Goal: Transaction & Acquisition: Purchase product/service

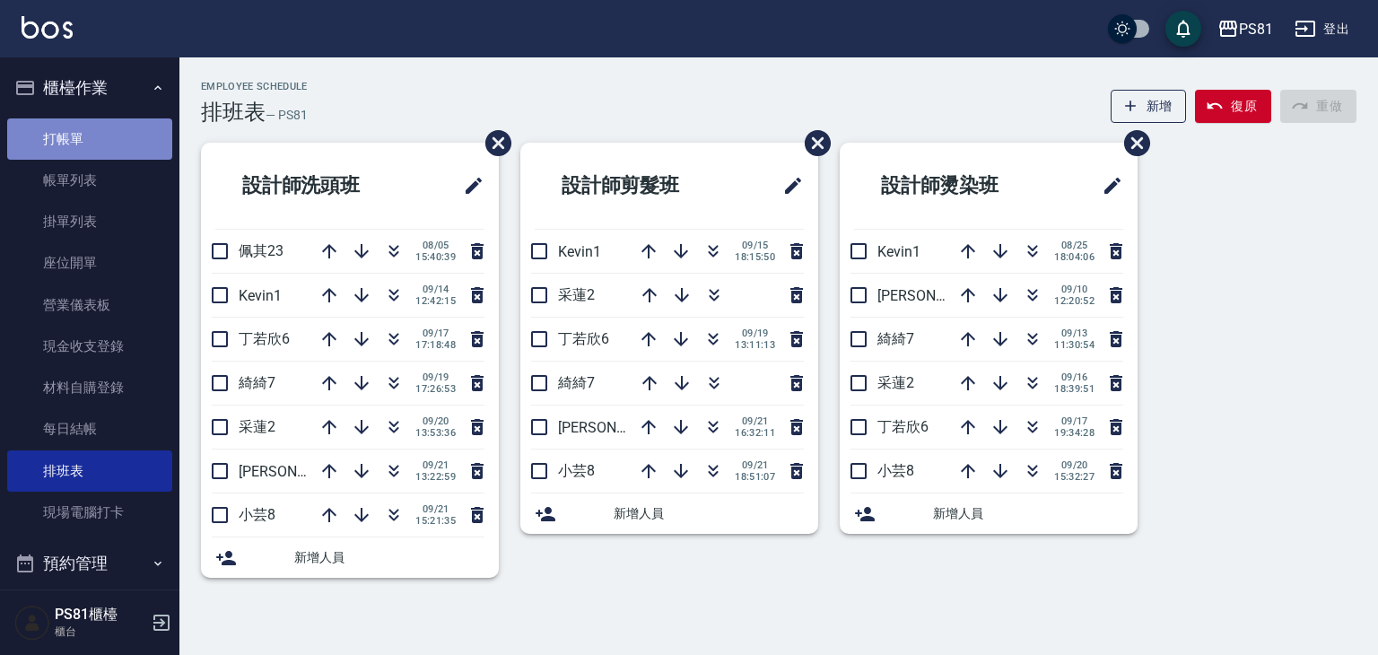
click at [96, 120] on link "打帳單" at bounding box center [89, 138] width 165 height 41
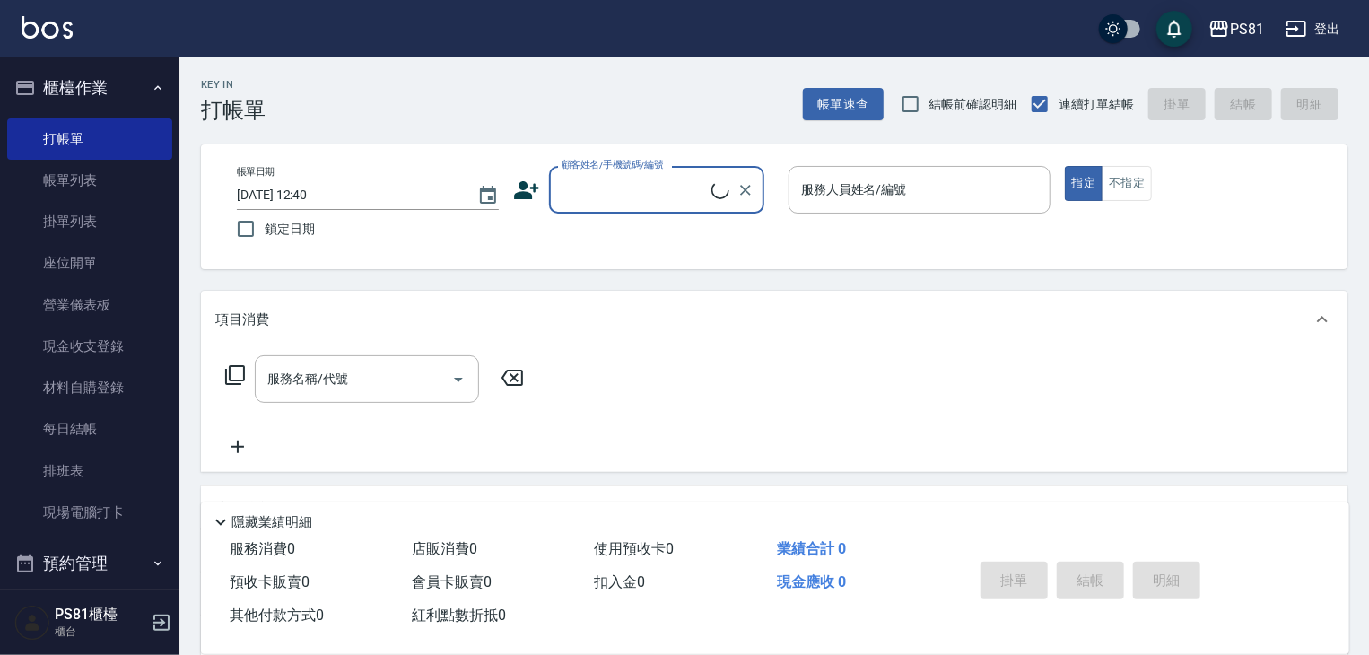
click at [658, 189] on input "顧客姓名/手機號碼/編號" at bounding box center [634, 189] width 154 height 31
type input "翁自賢/0938602315/"
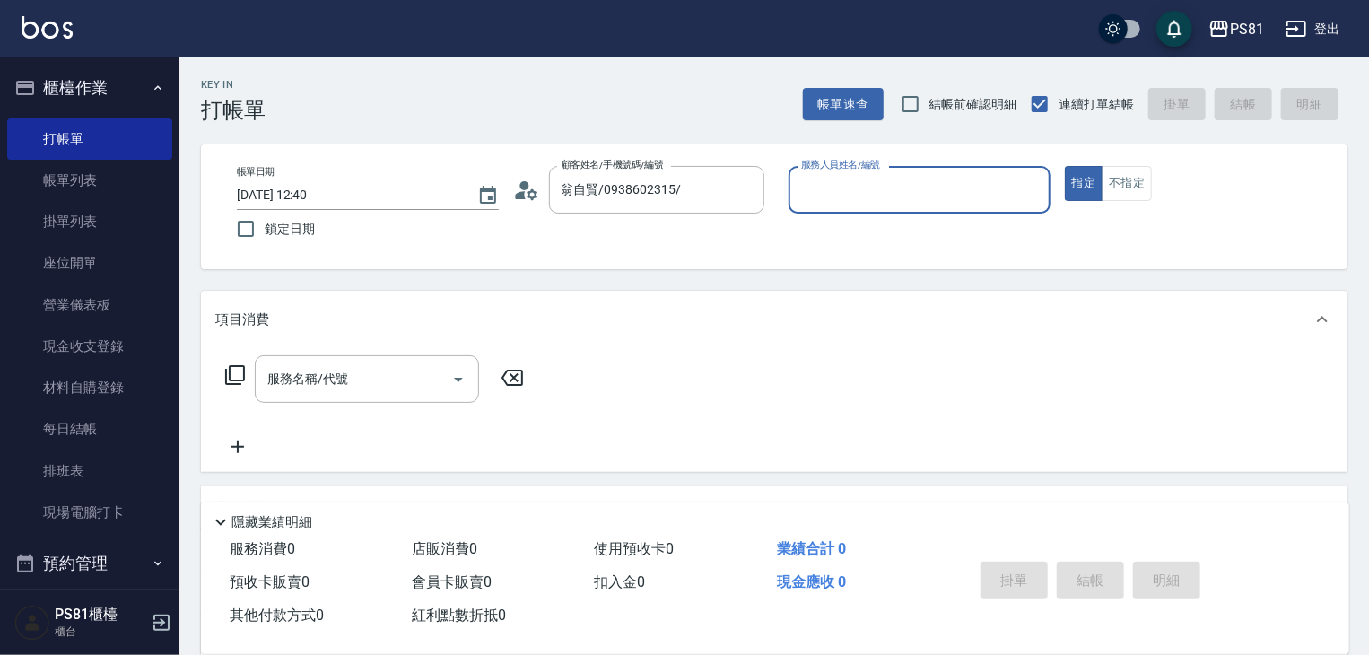
type input "小芸-8"
click at [1123, 187] on button "不指定" at bounding box center [1126, 183] width 50 height 35
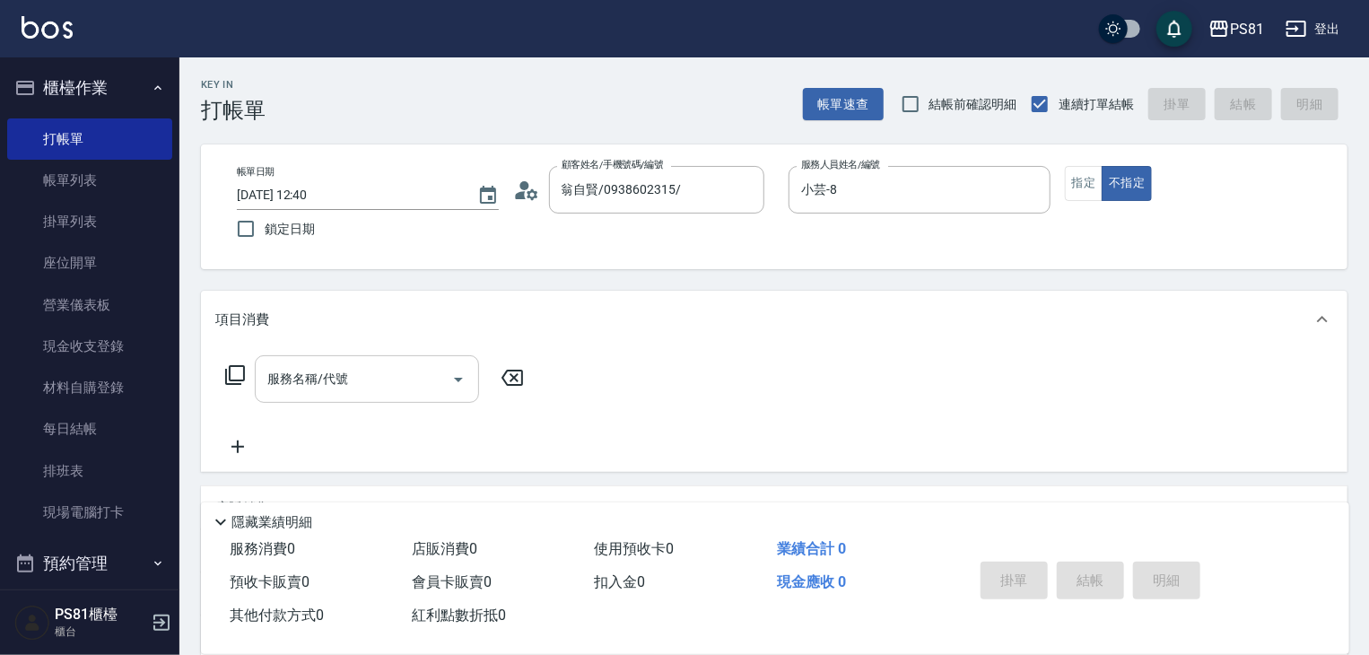
click at [352, 403] on div "服務名稱/代號" at bounding box center [367, 379] width 224 height 48
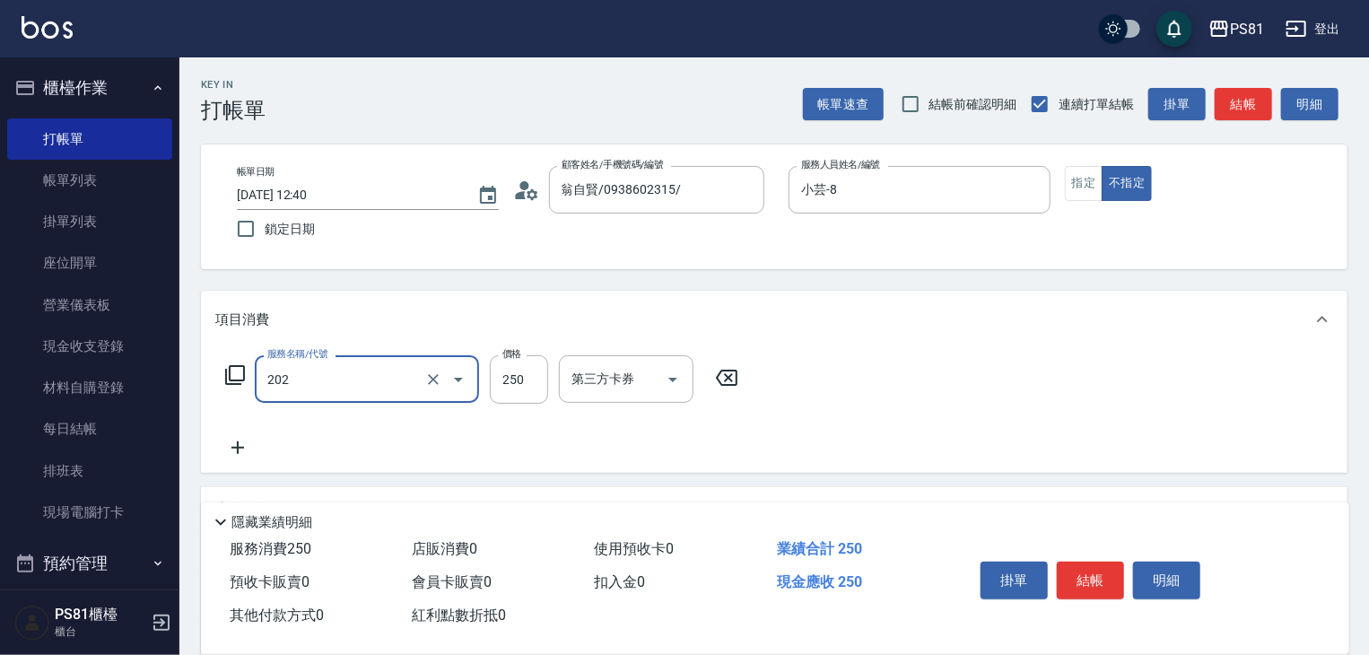
type input "單剪250(202)"
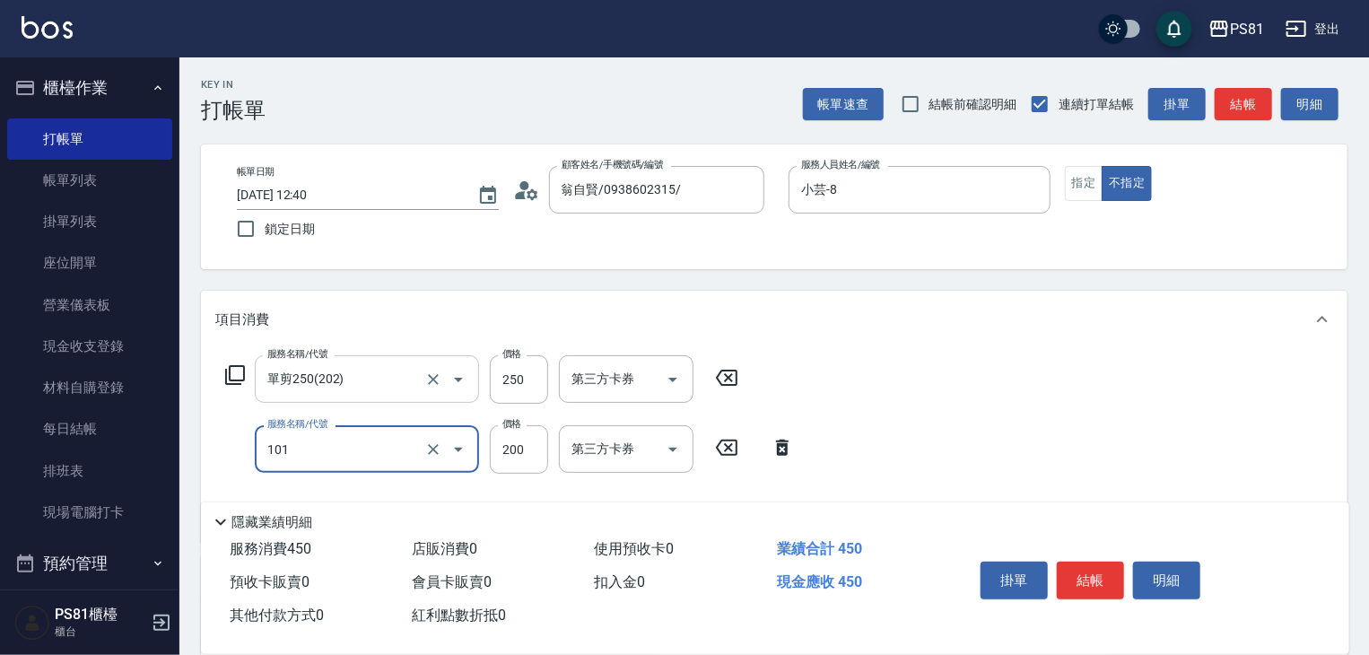
type input "一般洗髮(101)"
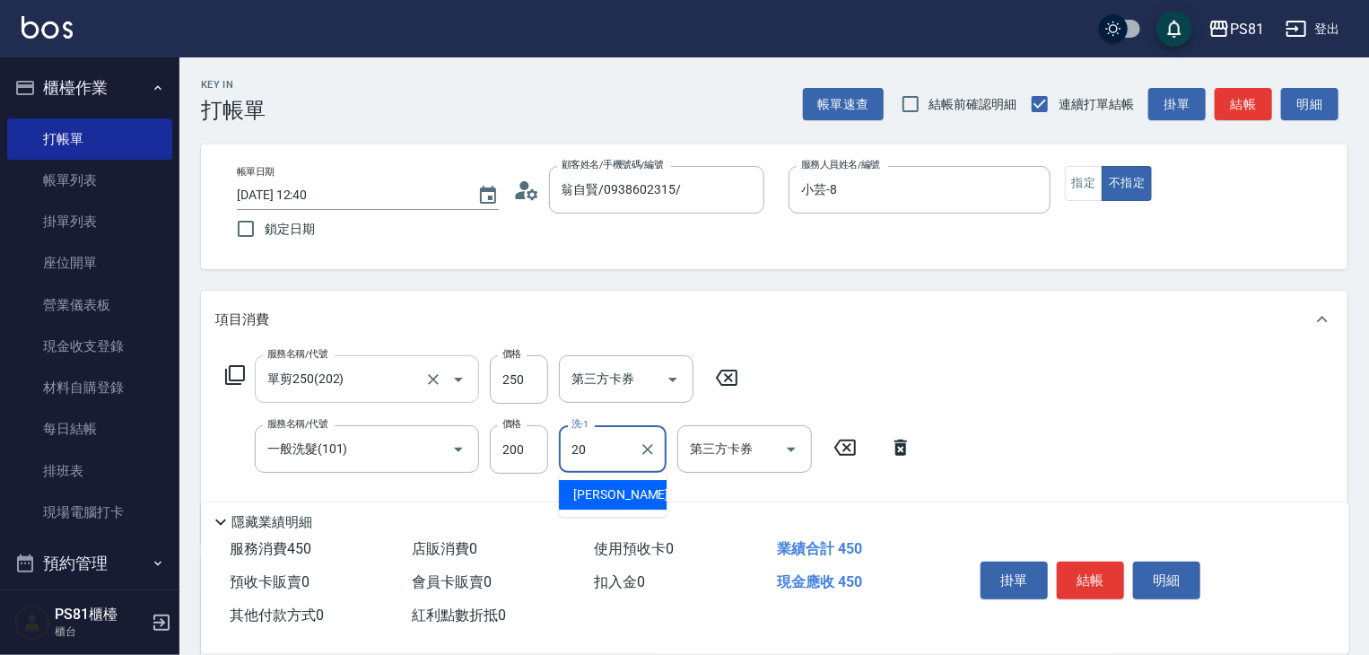
type input "[PERSON_NAME]-20"
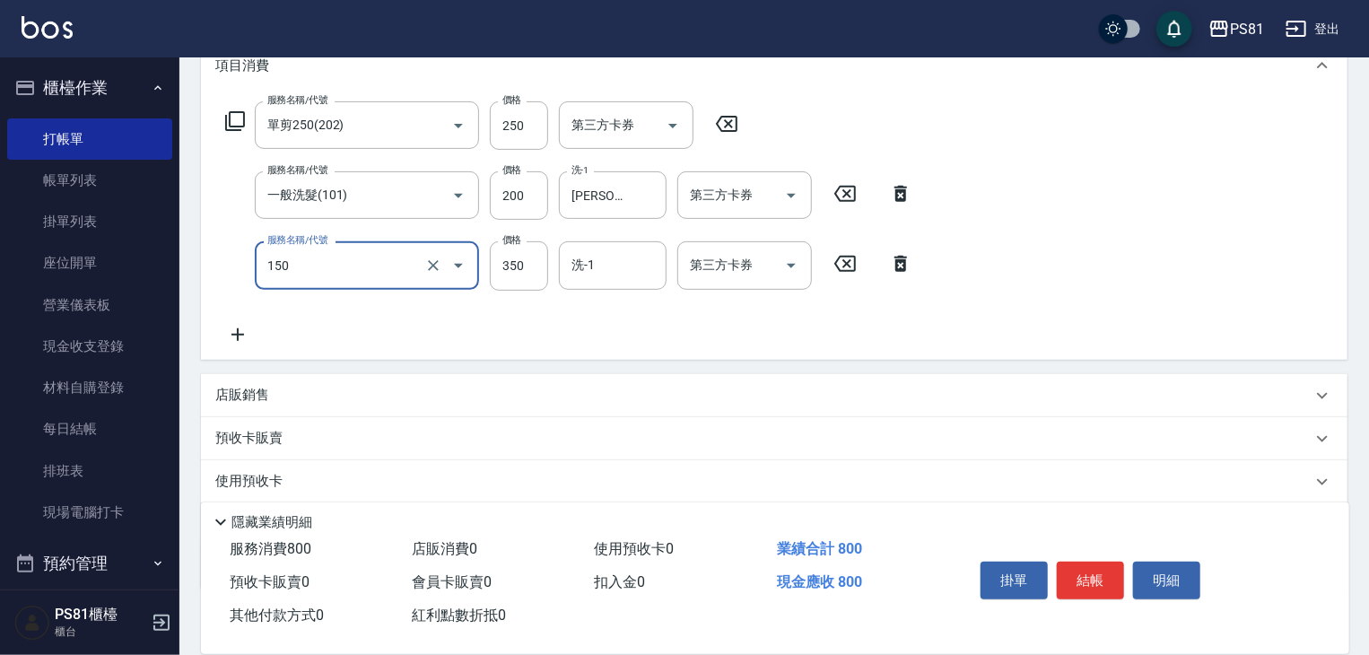
scroll to position [269, 0]
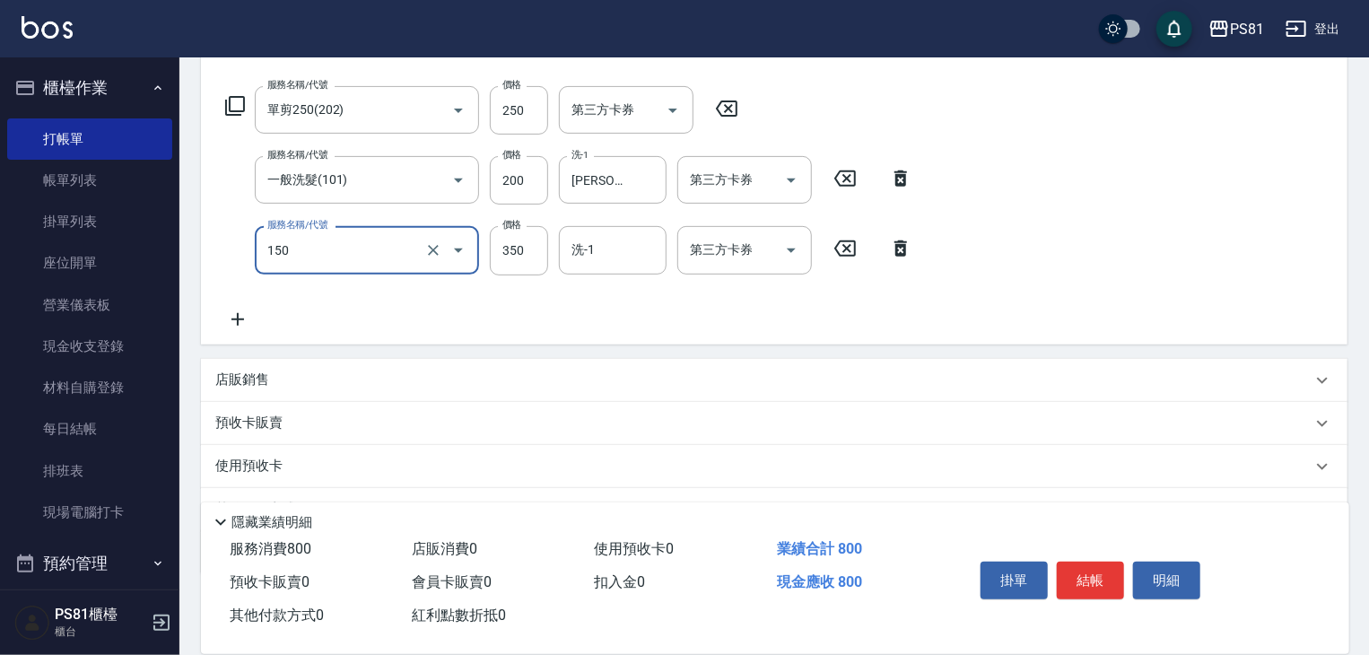
type input "精油按摩(150)"
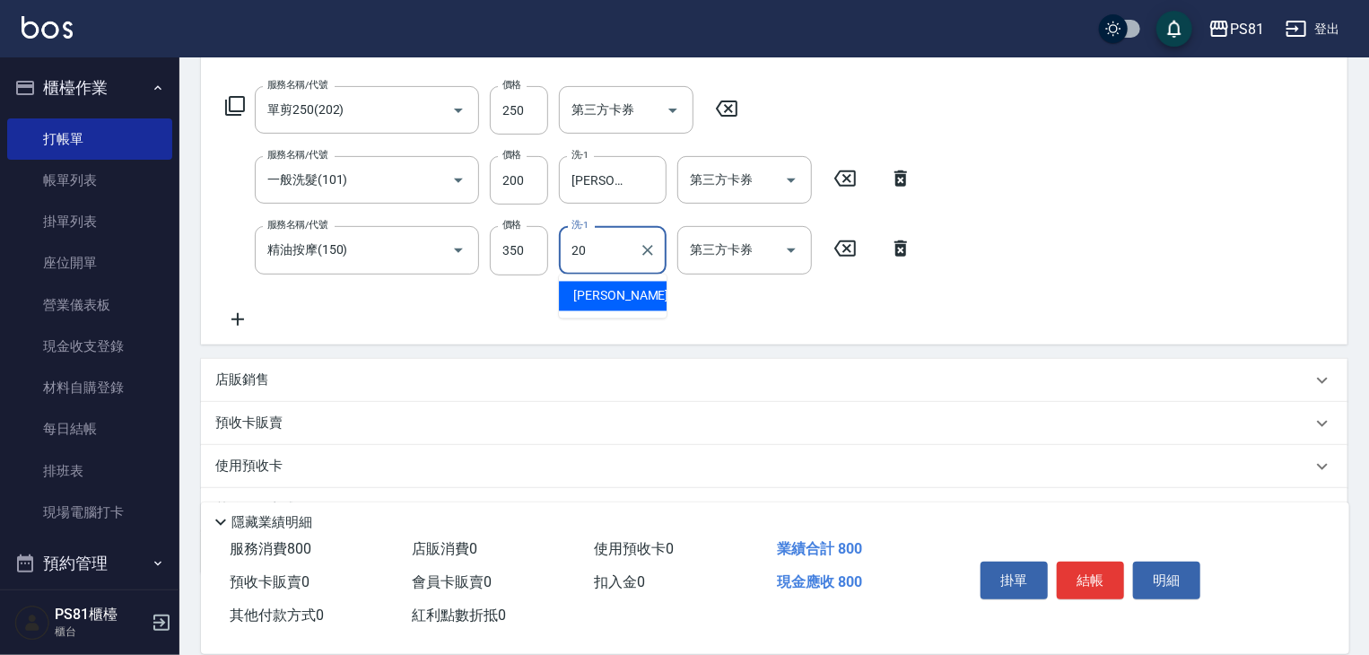
type input "[PERSON_NAME]-20"
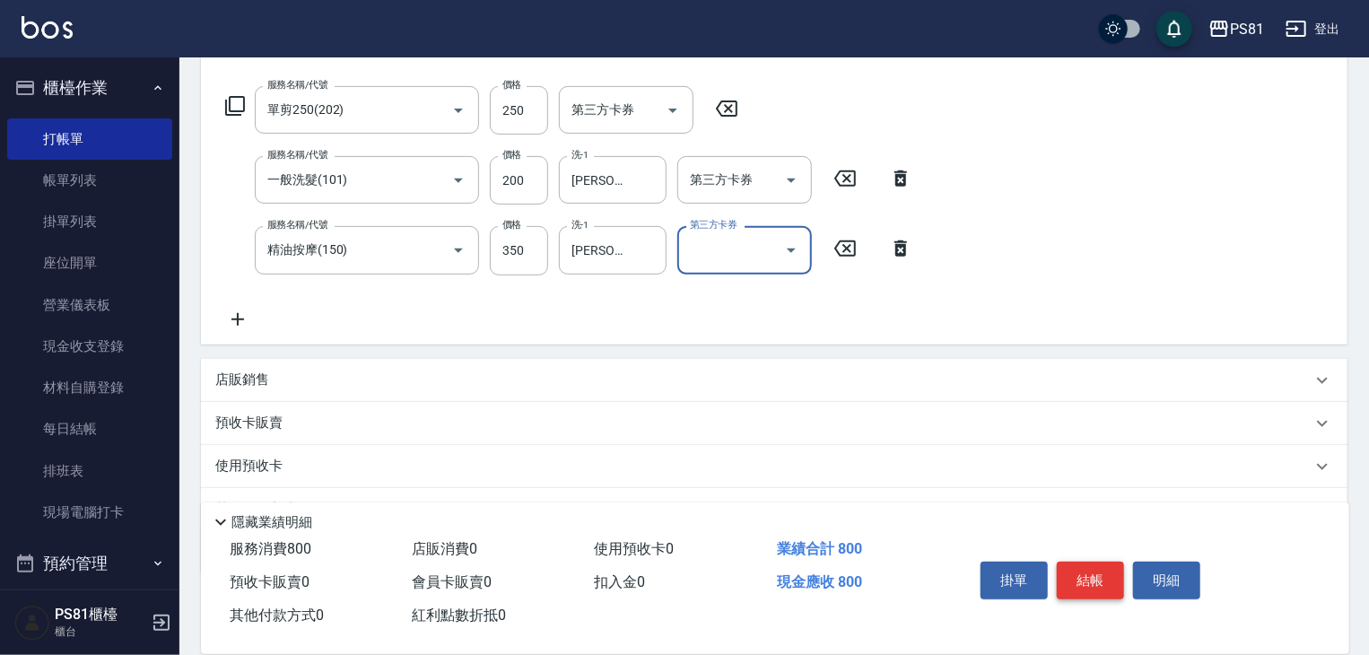
click at [1076, 579] on button "結帳" at bounding box center [1089, 580] width 67 height 38
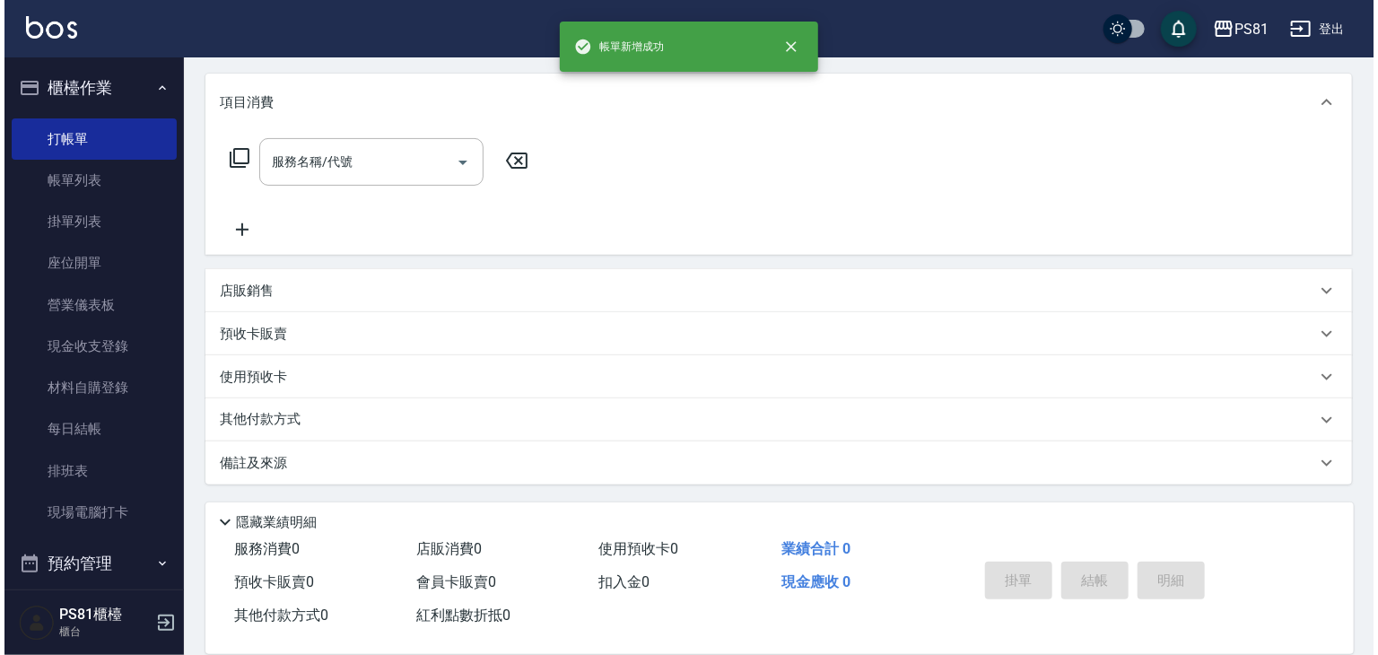
scroll to position [0, 0]
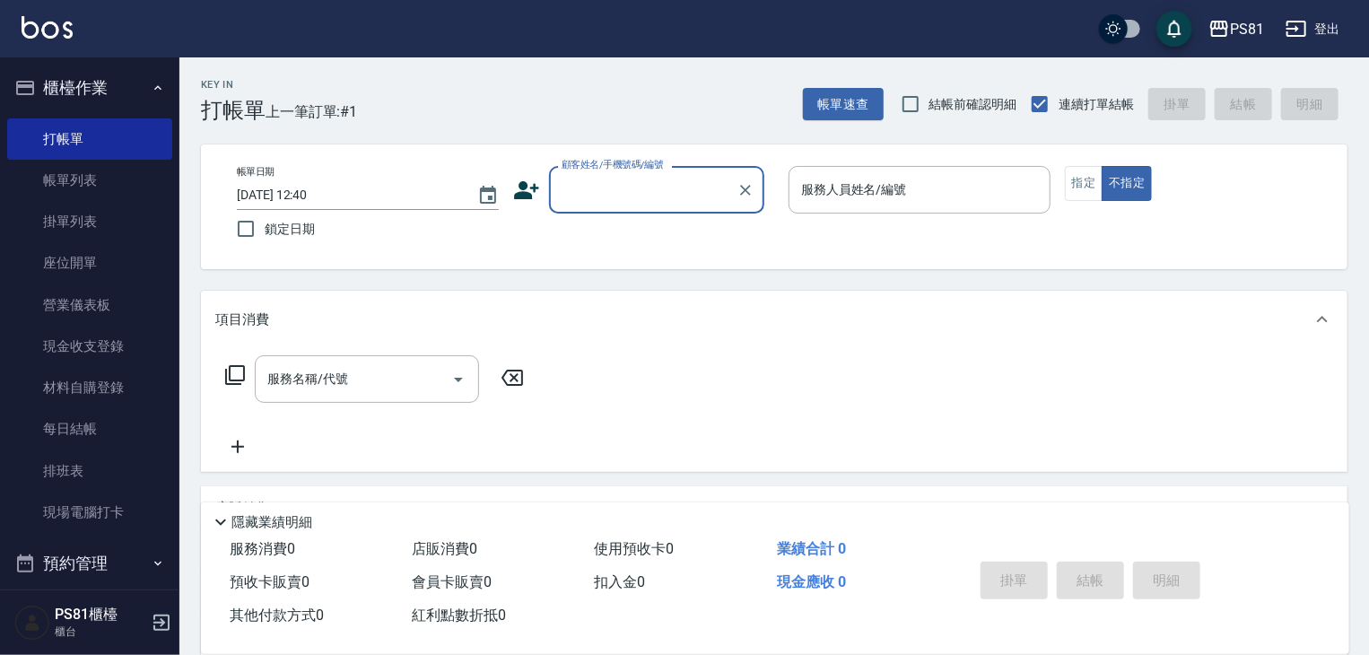
click at [636, 179] on input "顧客姓名/手機號碼/編號" at bounding box center [643, 189] width 172 height 31
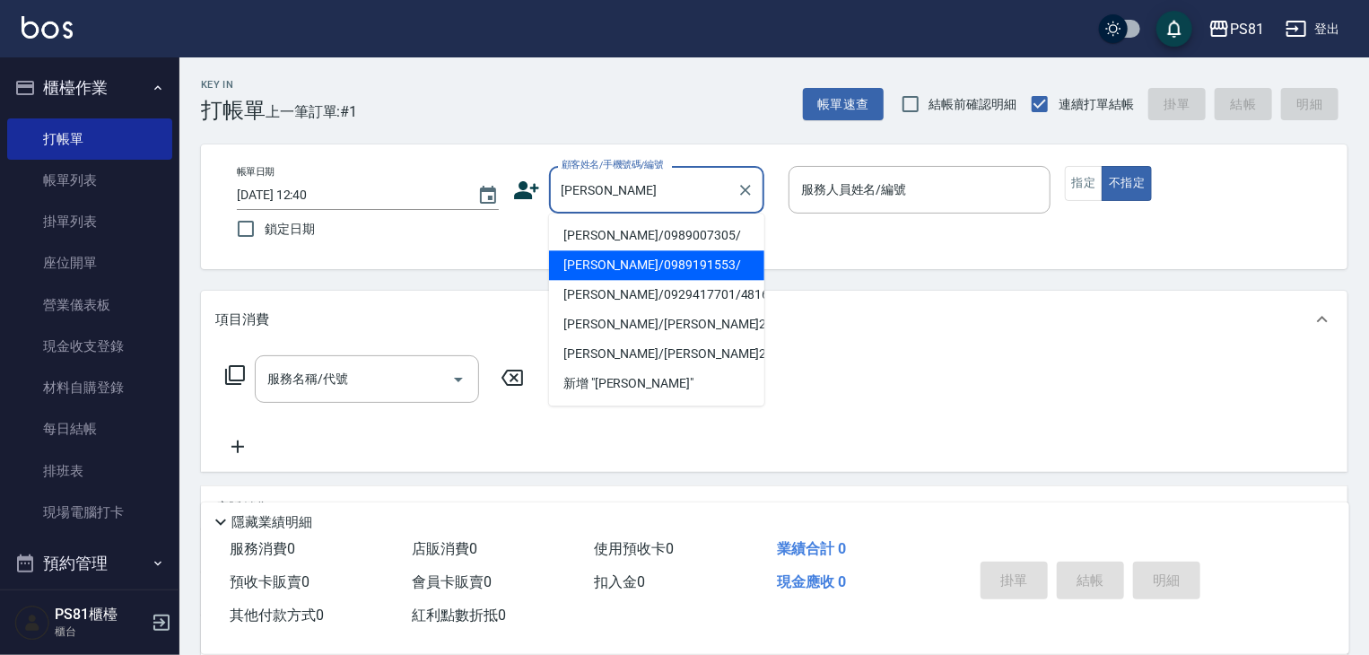
click at [624, 265] on li "[PERSON_NAME]/0989191553/" at bounding box center [656, 265] width 215 height 30
type input "[PERSON_NAME]/0989191553/"
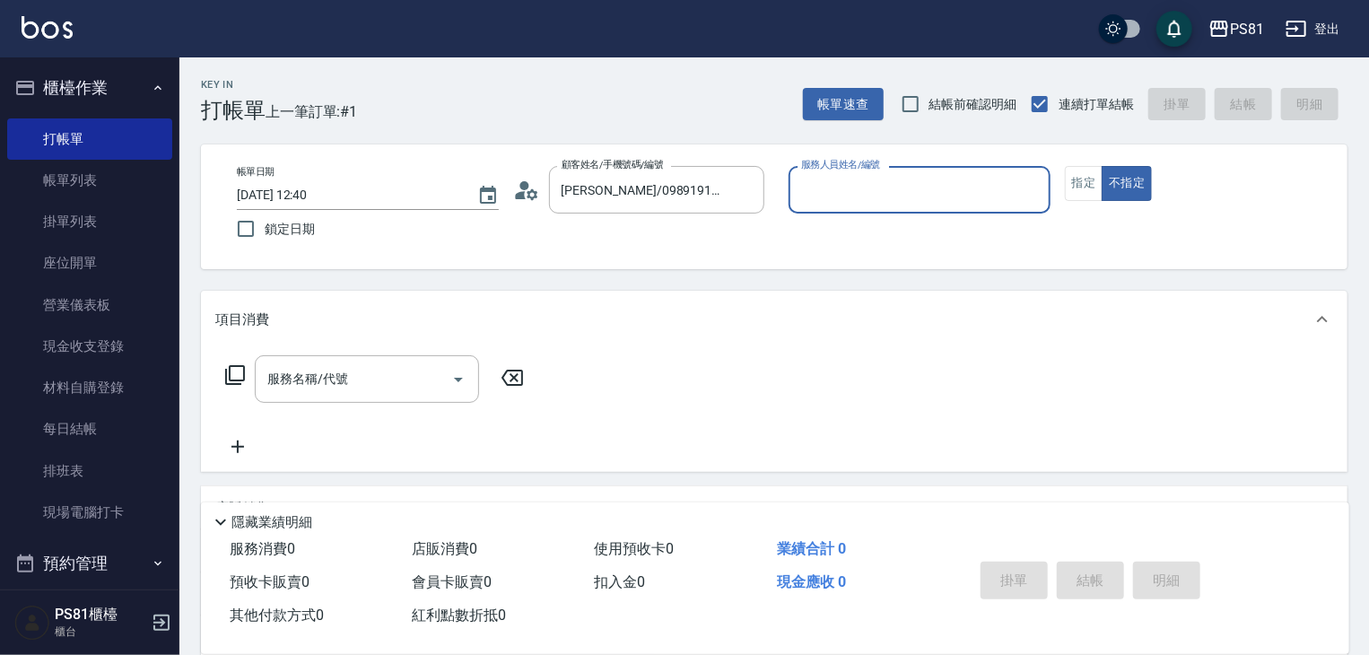
click at [830, 184] on input "服務人員姓名/編號" at bounding box center [919, 189] width 246 height 31
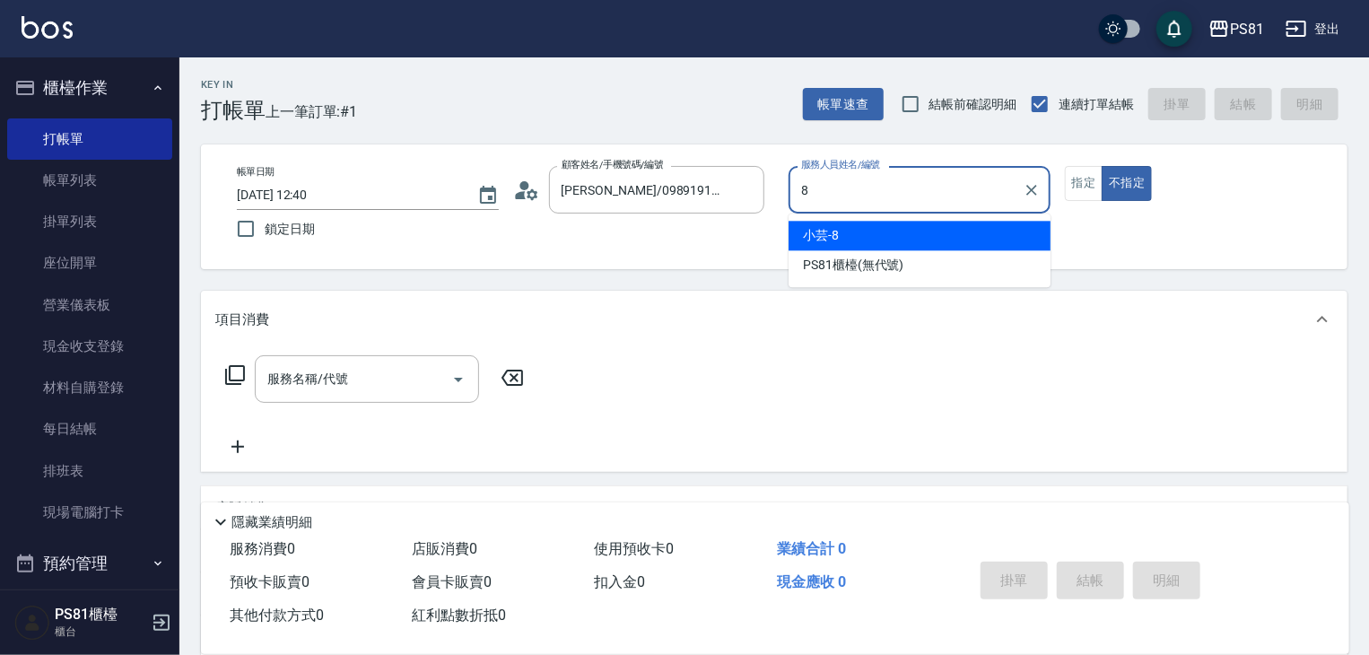
type input "小芸-8"
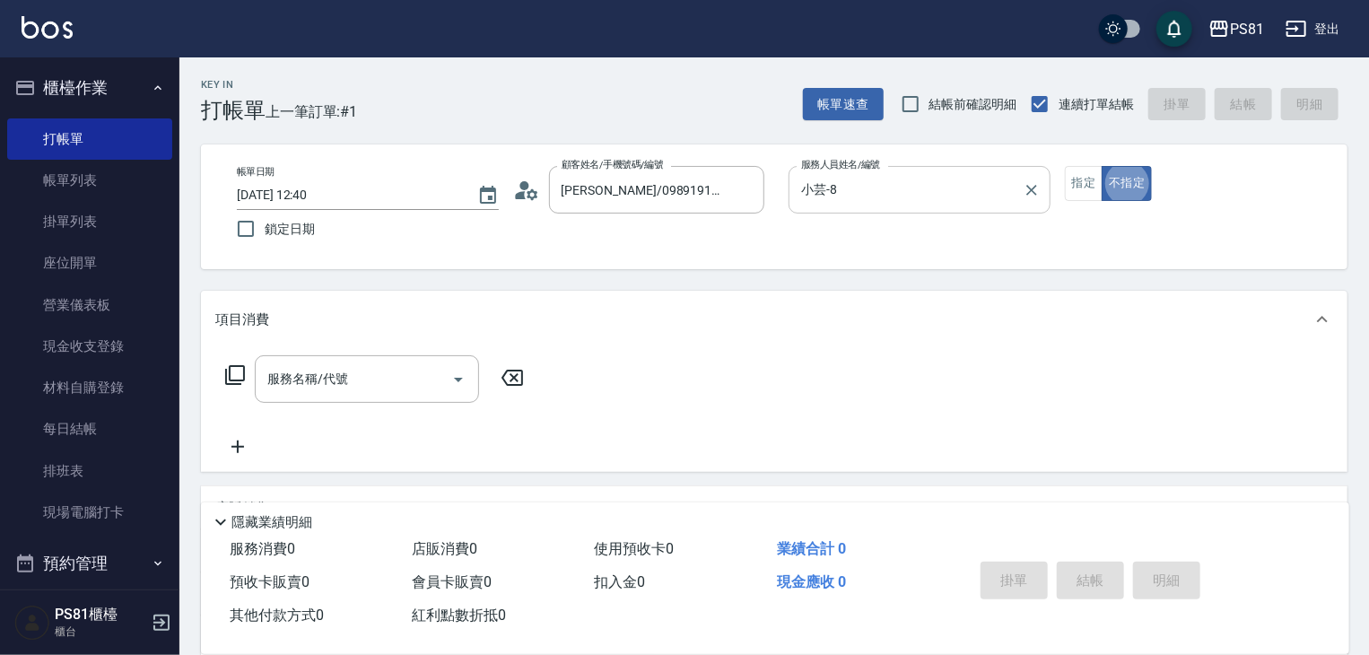
type button "false"
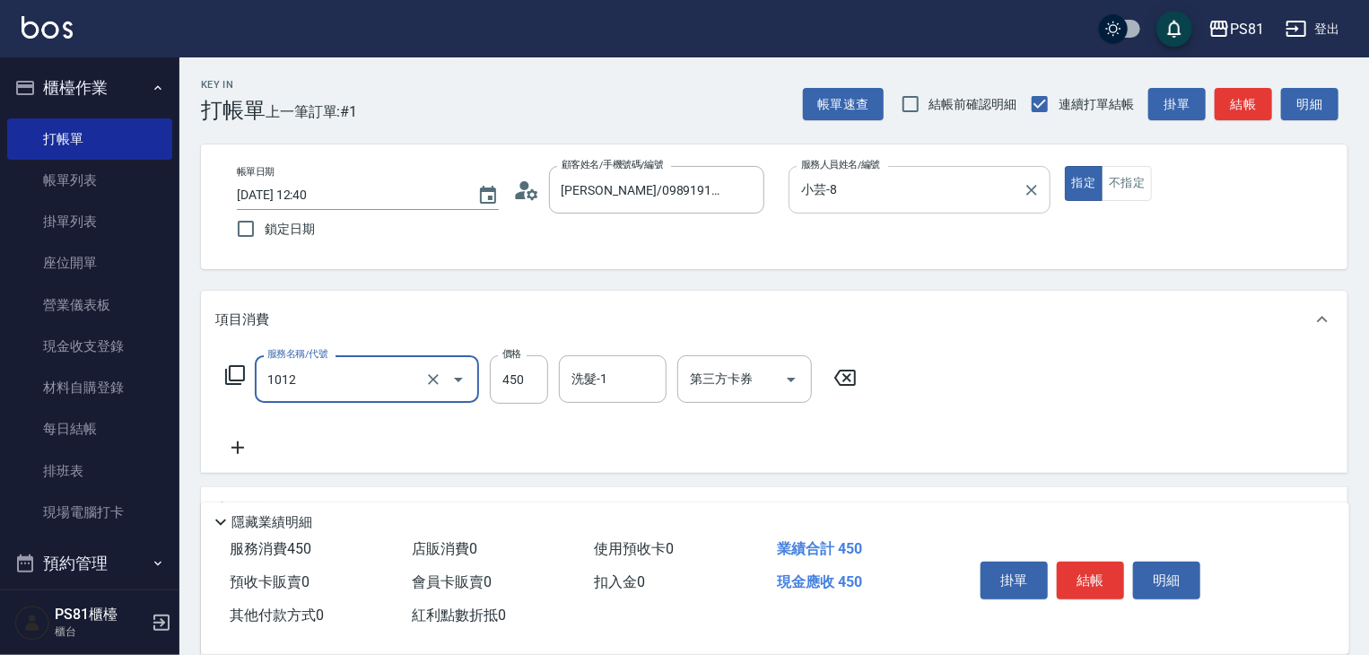
type input "B級洗剪(1012)"
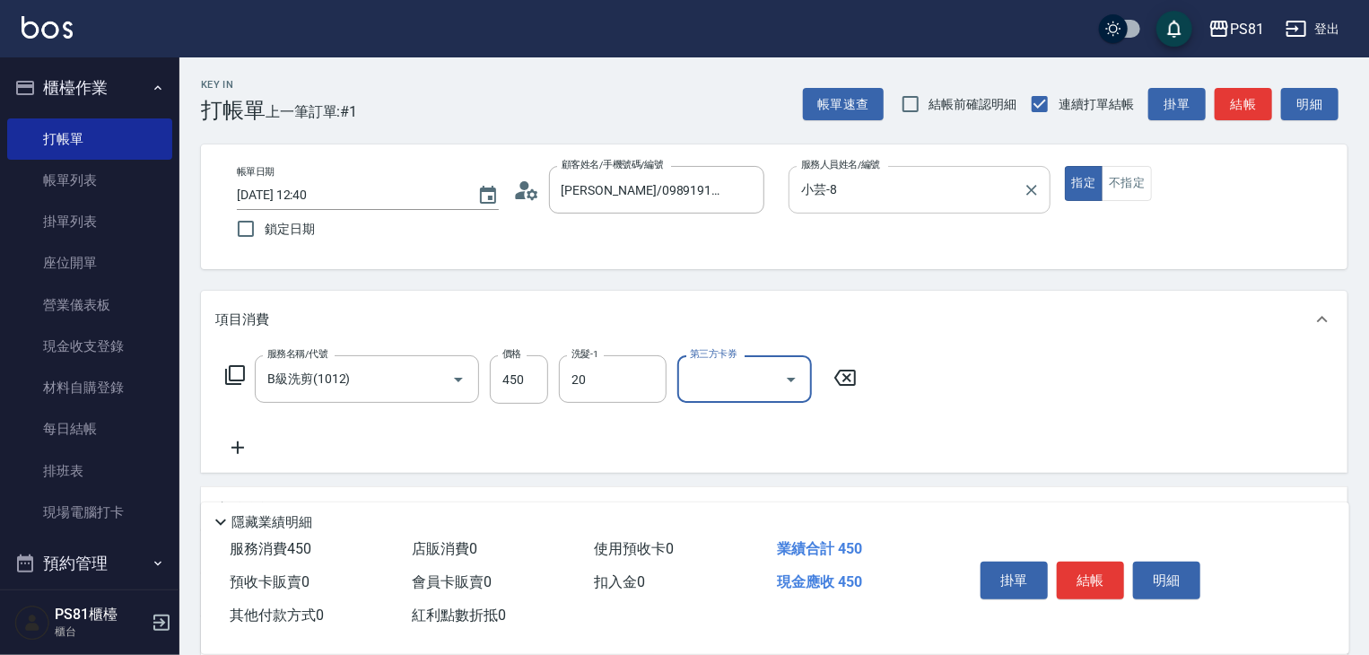
type input "[PERSON_NAME]-20"
click at [1091, 570] on button "結帳" at bounding box center [1089, 580] width 67 height 38
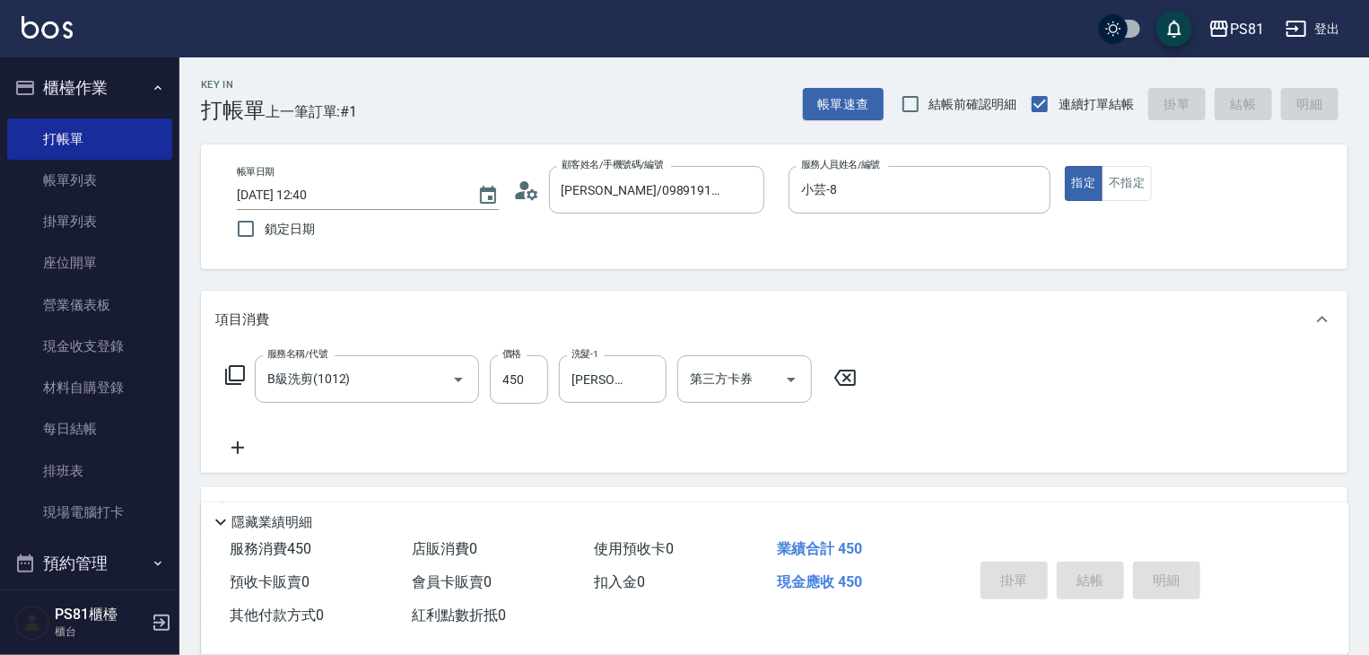
type input "[DATE] 13:06"
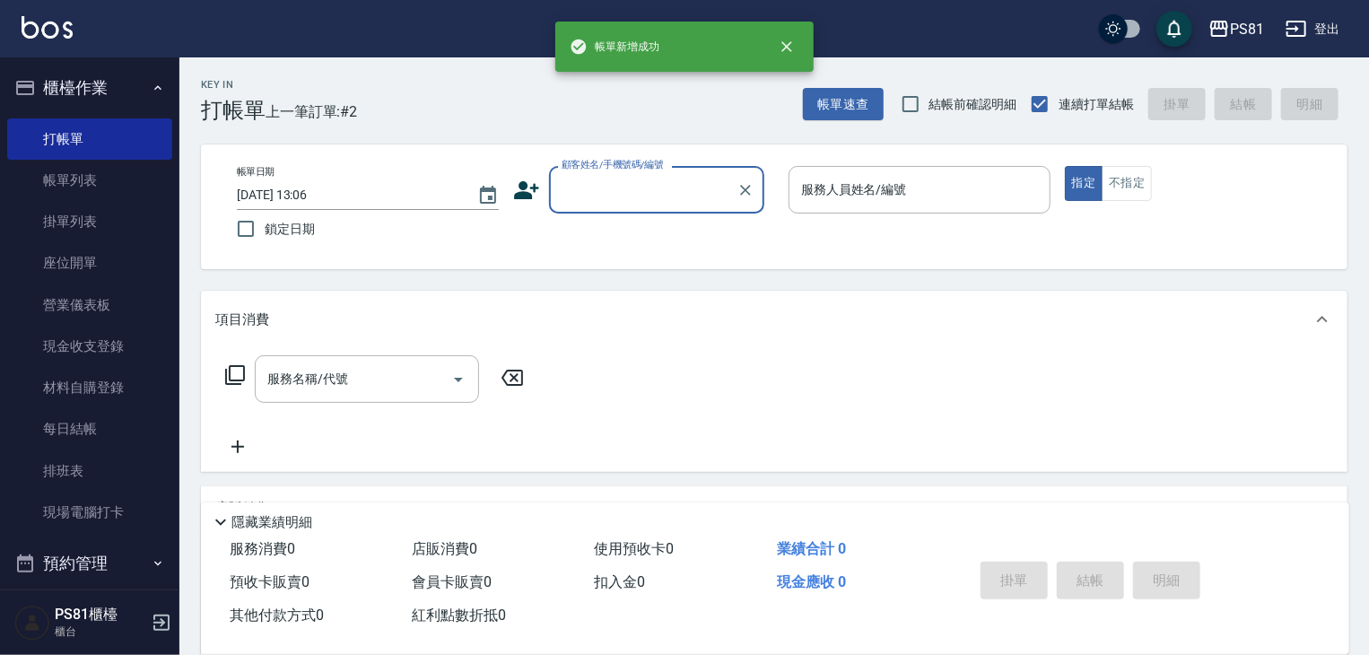
click at [88, 101] on button "櫃檯作業" at bounding box center [89, 88] width 165 height 47
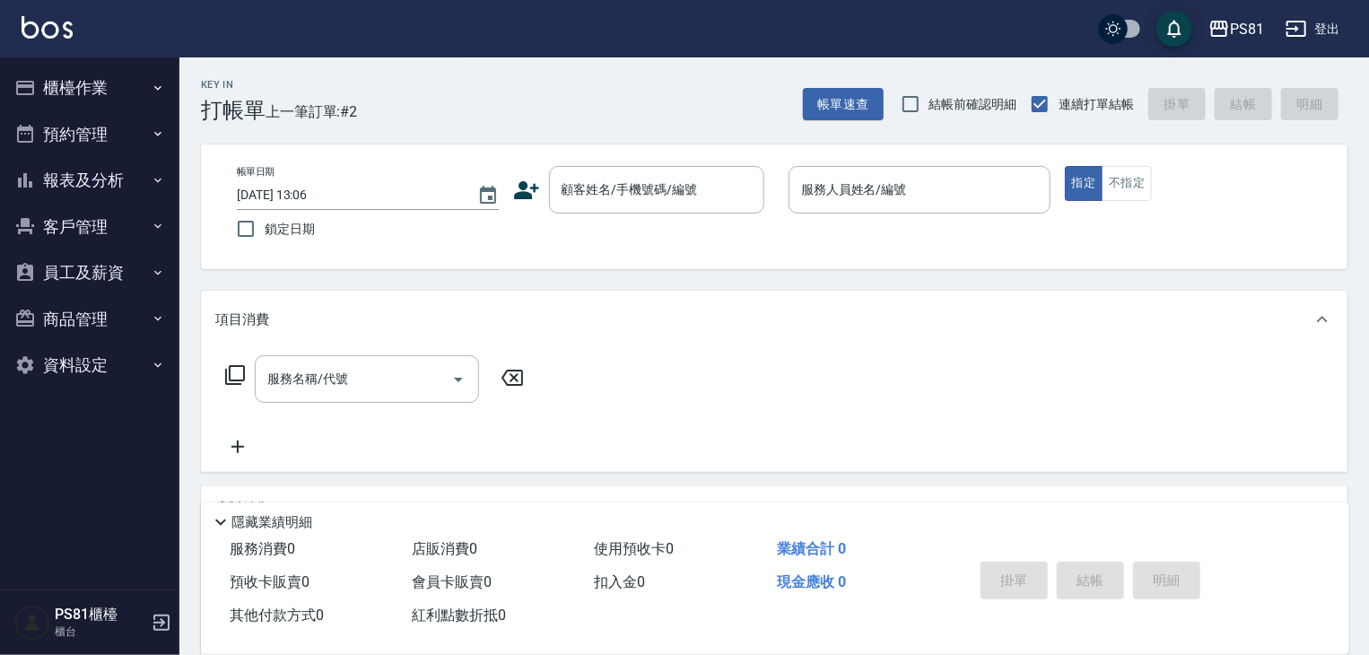
click at [66, 180] on button "報表及分析" at bounding box center [89, 180] width 165 height 47
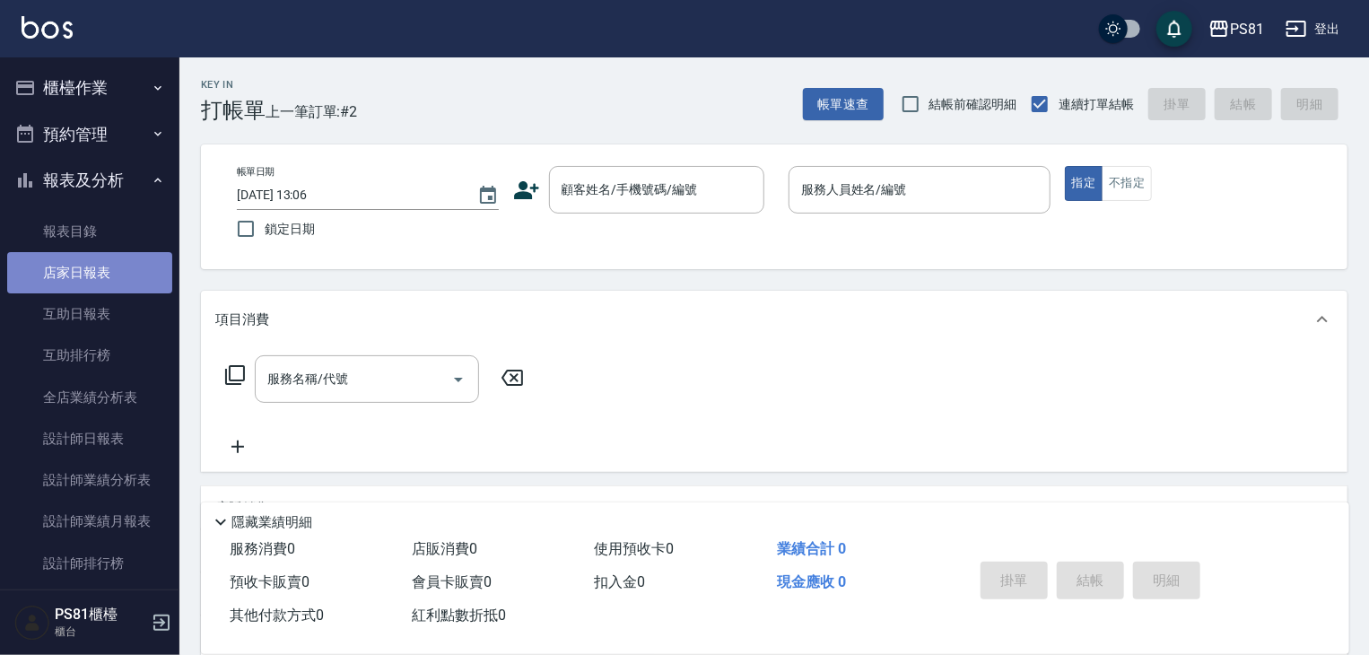
click at [91, 281] on link "店家日報表" at bounding box center [89, 272] width 165 height 41
